Goal: Task Accomplishment & Management: Manage account settings

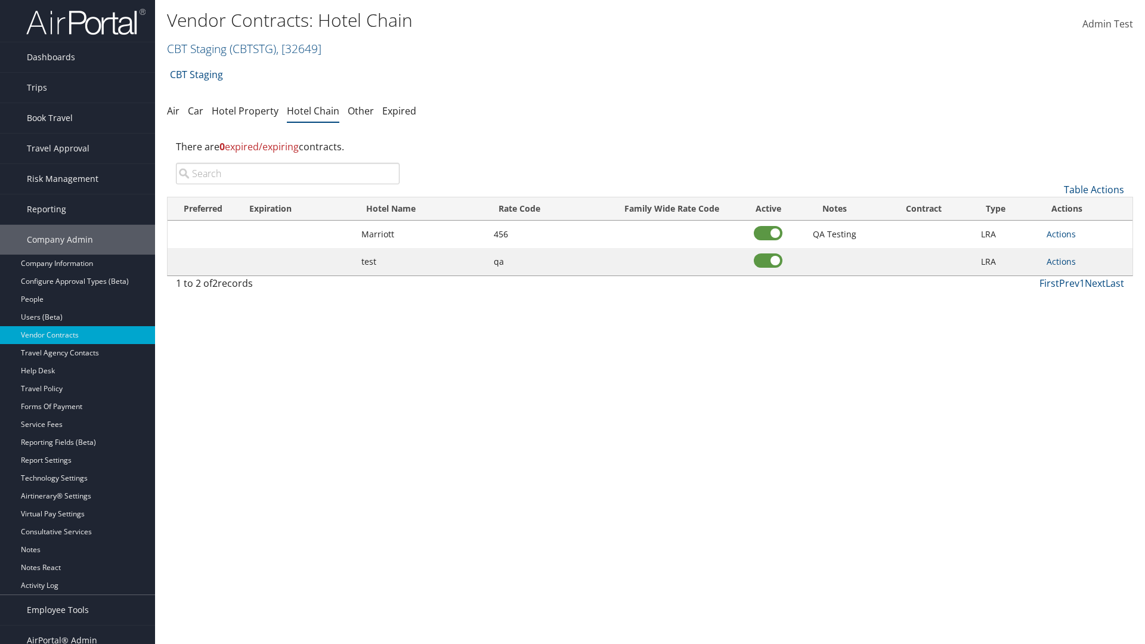
click at [287, 174] on input "search" at bounding box center [288, 173] width 224 height 21
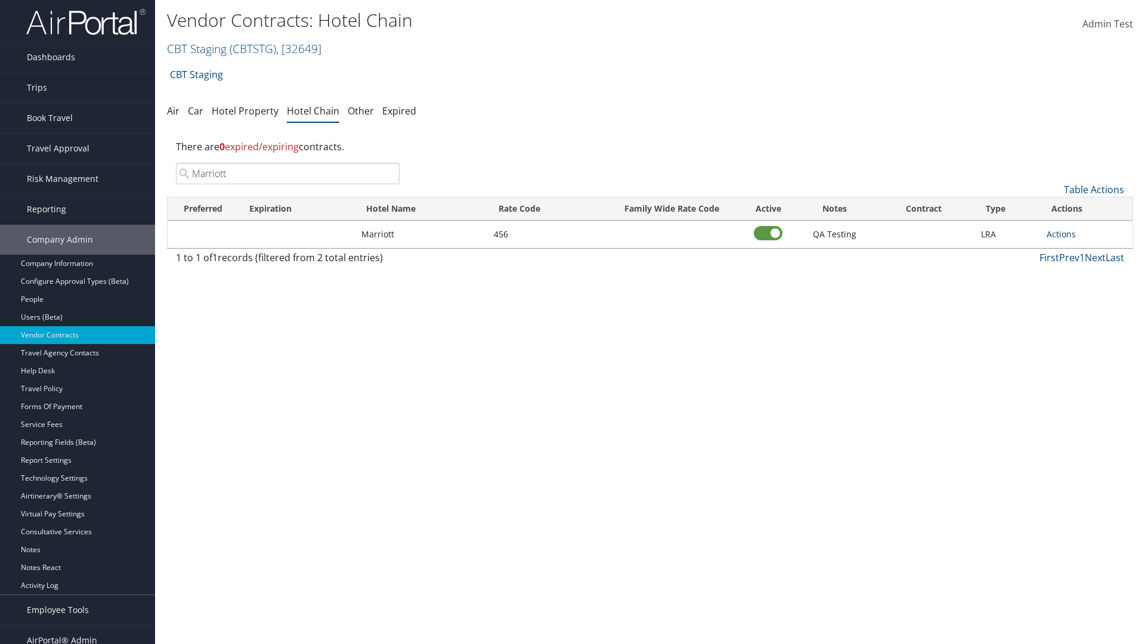
type input "Marriott"
click at [1061, 234] on link "Actions" at bounding box center [1061, 233] width 29 height 11
click at [1074, 292] on link "Delete" at bounding box center [1074, 292] width 54 height 20
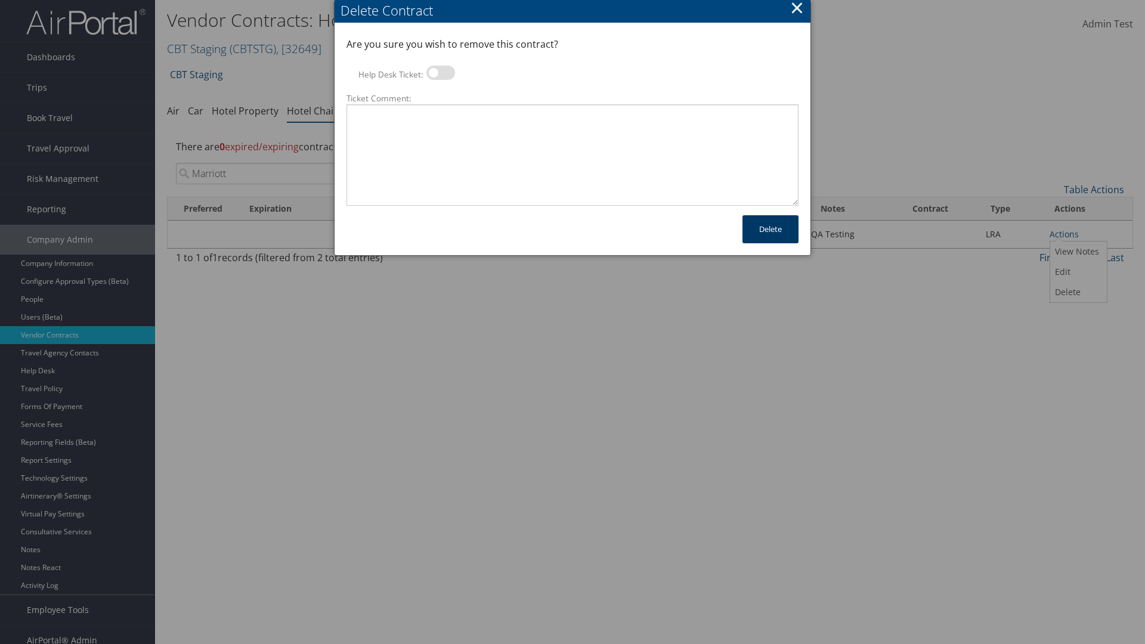
click at [771, 229] on button "Delete" at bounding box center [771, 229] width 56 height 28
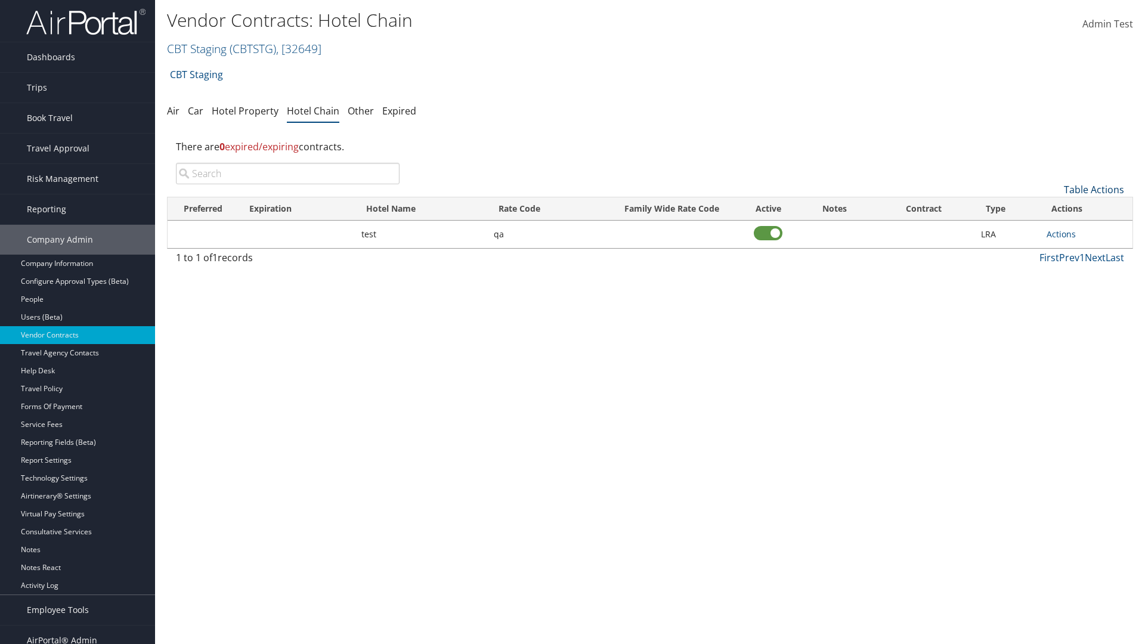
click at [1094, 190] on link "Table Actions" at bounding box center [1094, 189] width 60 height 13
click at [1054, 208] on link "Add New Contract" at bounding box center [1054, 208] width 157 height 20
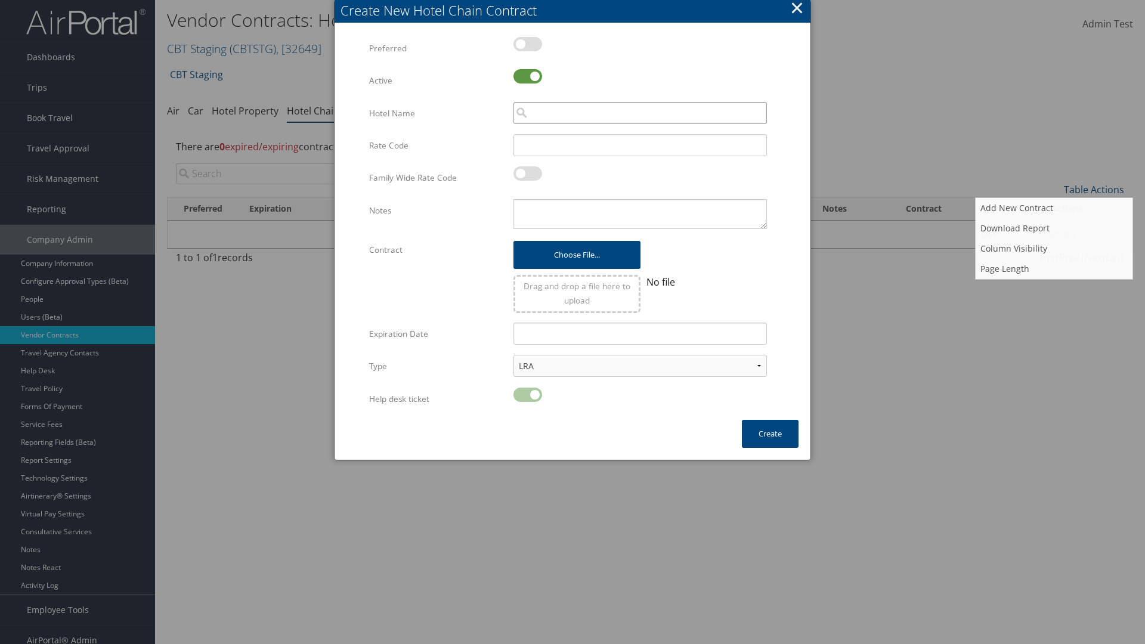
click at [640, 113] on input "search" at bounding box center [640, 113] width 253 height 22
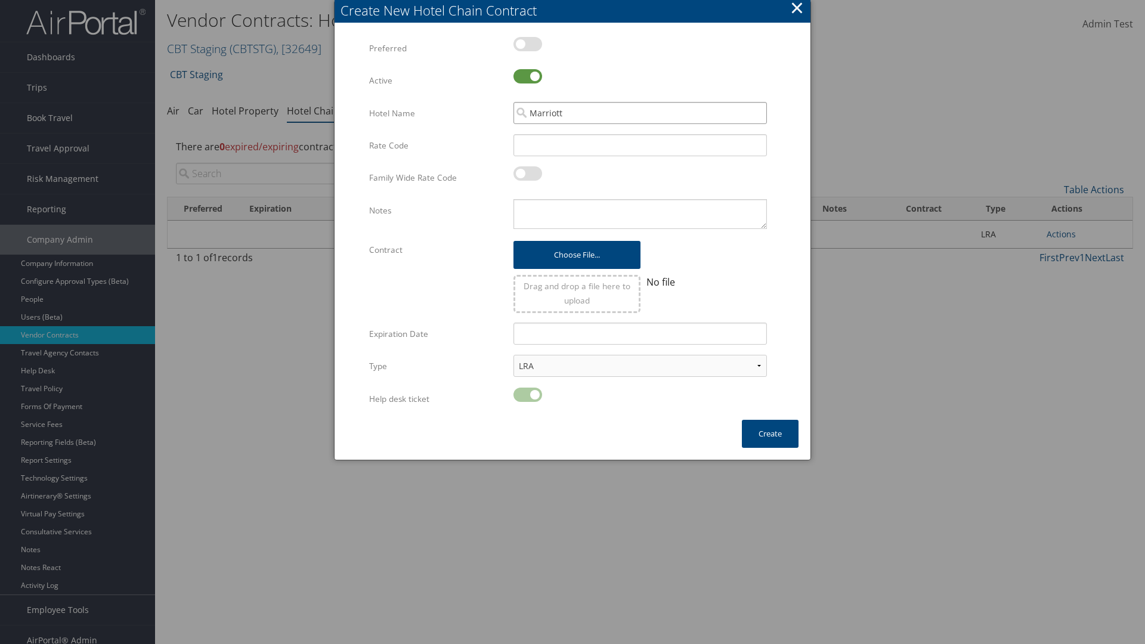
type input "Marriott"
type input "456"
type textarea "QA Testing"
click at [770, 434] on button "Create" at bounding box center [770, 434] width 57 height 28
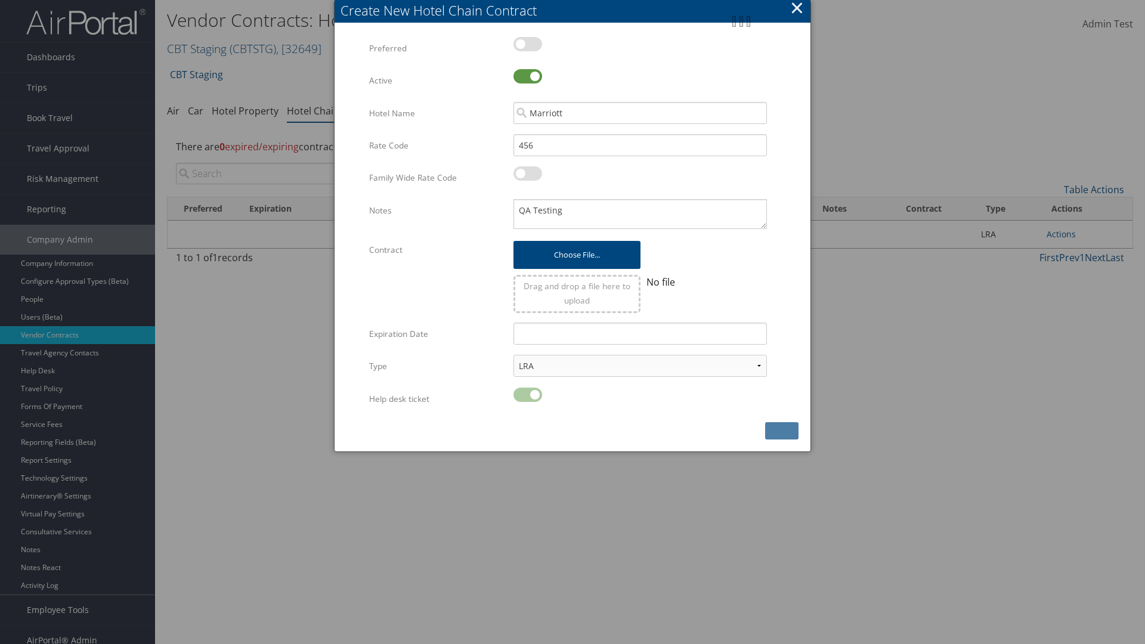
scroll to position [12, 0]
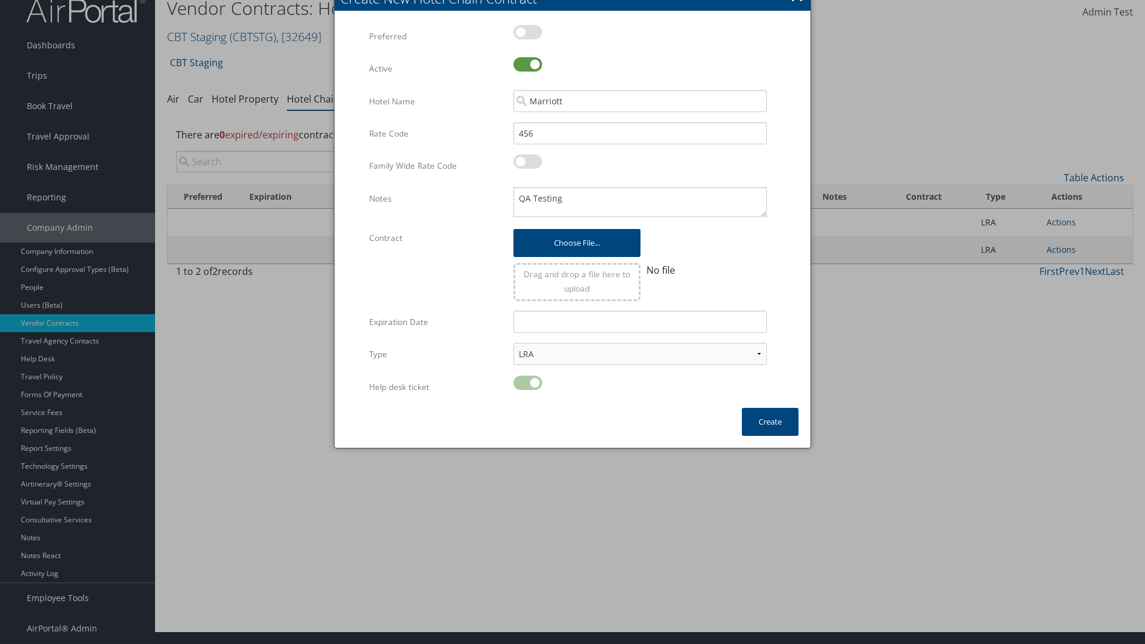
click at [287, 162] on input "search" at bounding box center [288, 161] width 224 height 21
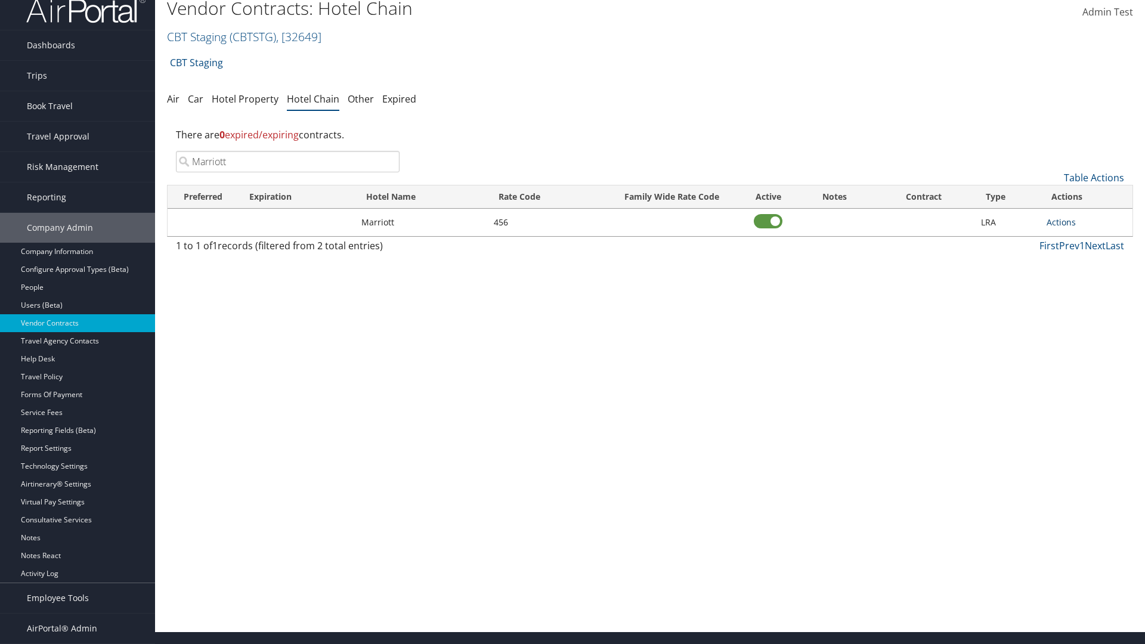
type input "Marriott"
click at [1061, 222] on link "Actions" at bounding box center [1061, 222] width 29 height 11
click at [1074, 240] on link "View Notes" at bounding box center [1074, 240] width 54 height 20
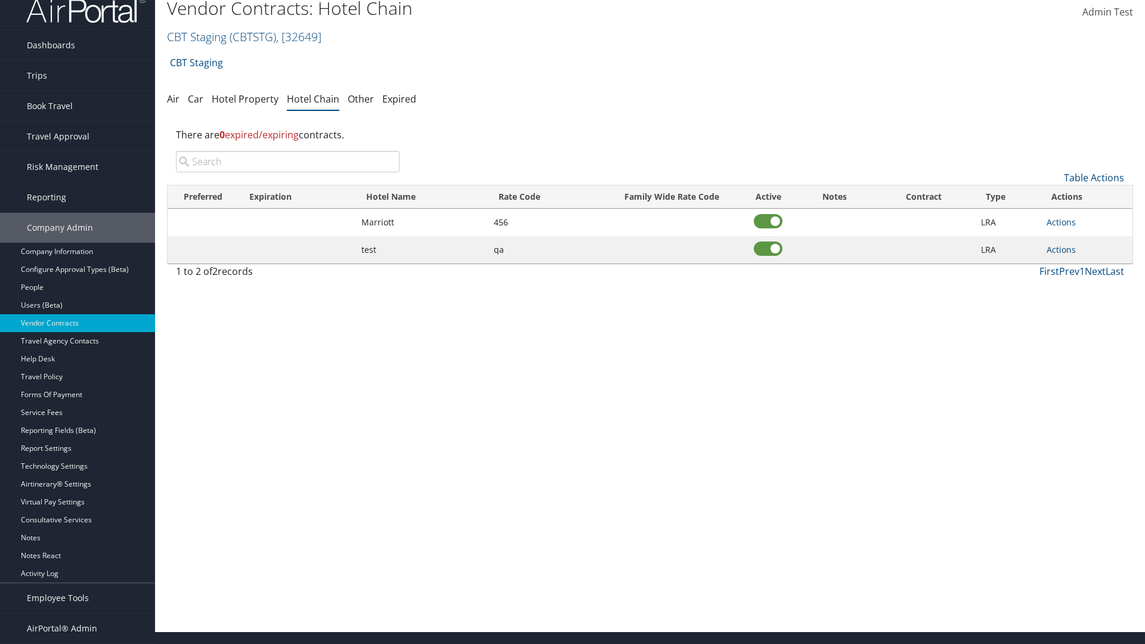
click at [287, 162] on input "search" at bounding box center [288, 161] width 224 height 21
type input "Marriott"
